Goal: Transaction & Acquisition: Purchase product/service

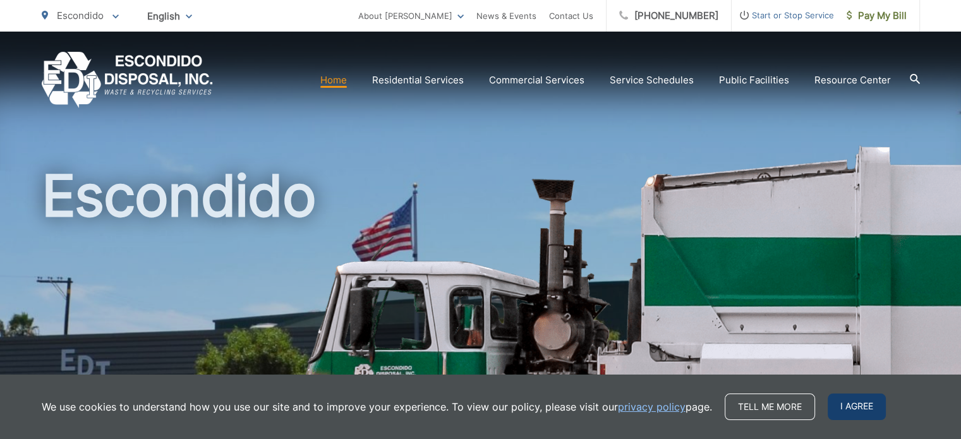
click at [860, 399] on span "I agree" at bounding box center [857, 407] width 58 height 27
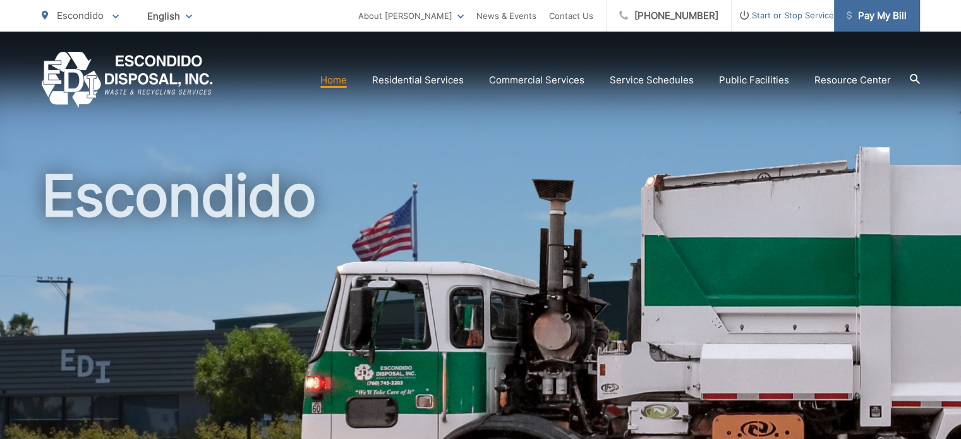
click at [843, 21] on link "Pay My Bill" at bounding box center [877, 16] width 86 height 32
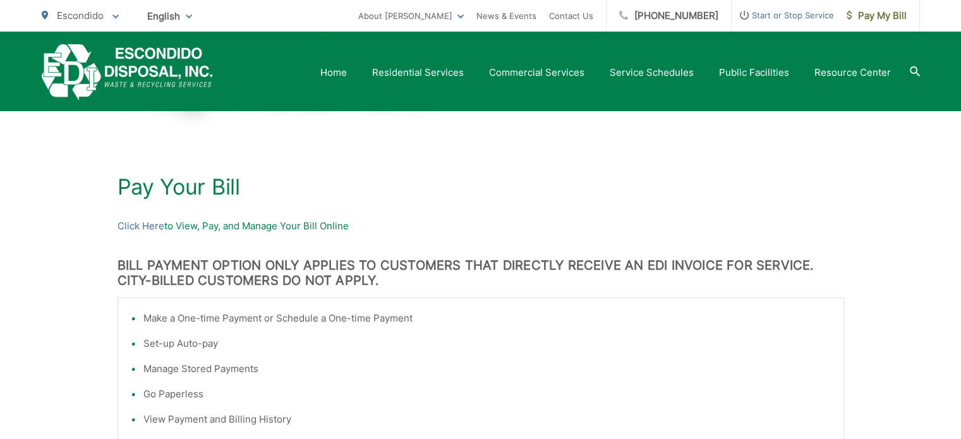
scroll to position [126, 0]
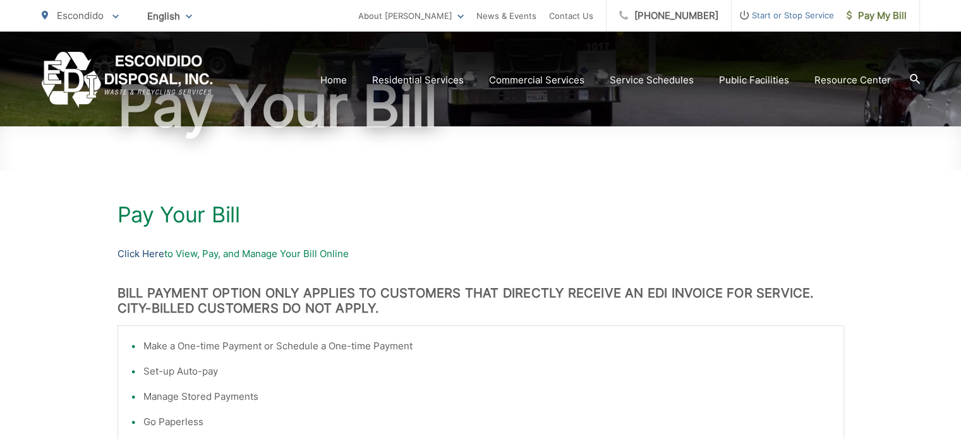
click at [133, 255] on link "Click Here" at bounding box center [141, 253] width 47 height 15
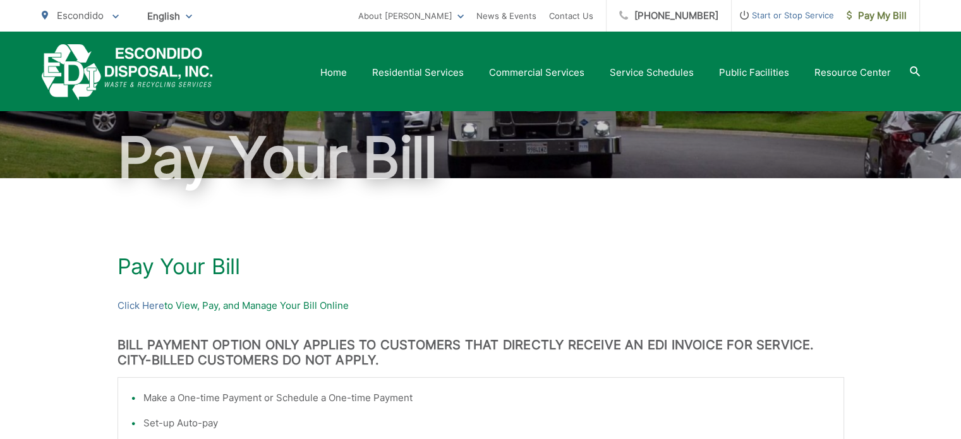
scroll to position [63, 0]
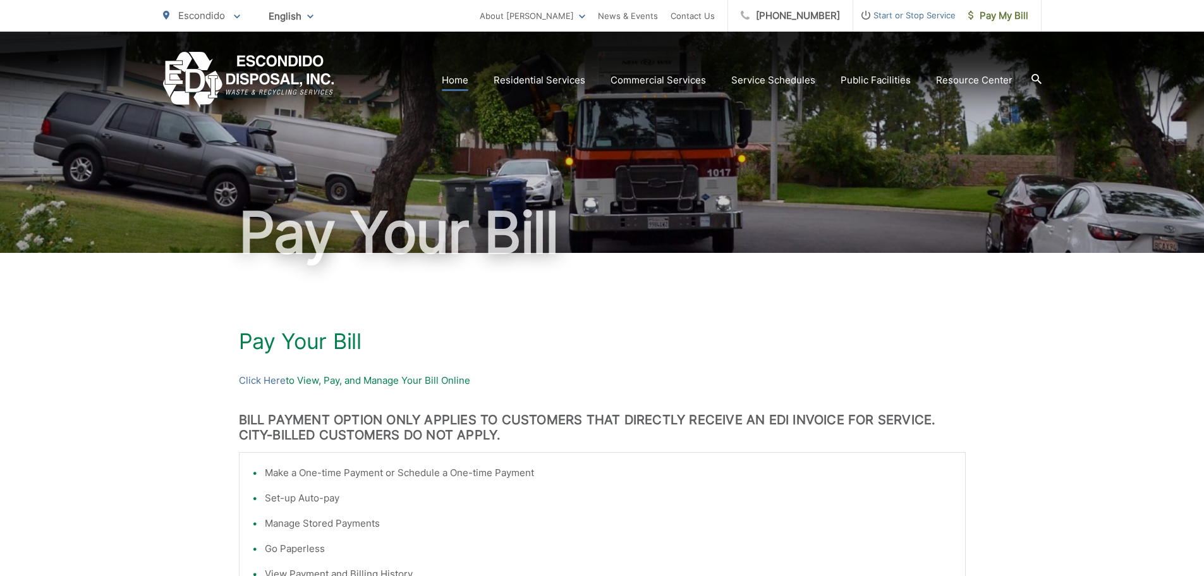
click at [455, 82] on link "Home" at bounding box center [455, 80] width 27 height 15
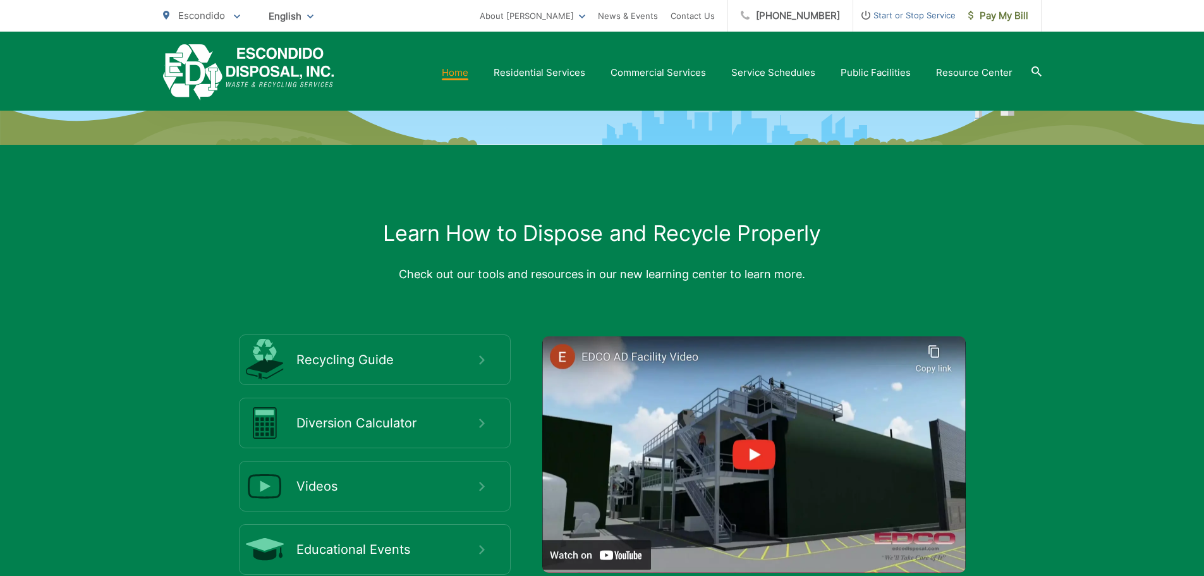
scroll to position [2464, 0]
